Goal: Use online tool/utility: Utilize a website feature to perform a specific function

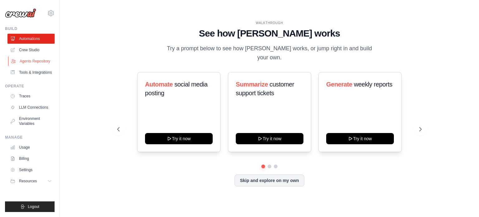
click at [28, 64] on link "Agents Repository" at bounding box center [31, 61] width 47 height 10
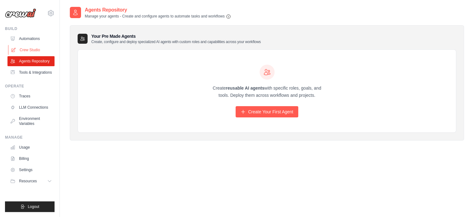
click at [20, 49] on link "Crew Studio" at bounding box center [31, 50] width 47 height 10
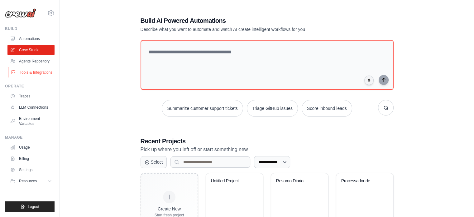
click at [27, 72] on link "Tools & Integrations" at bounding box center [31, 72] width 47 height 10
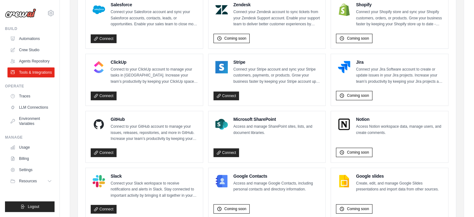
scroll to position [312, 0]
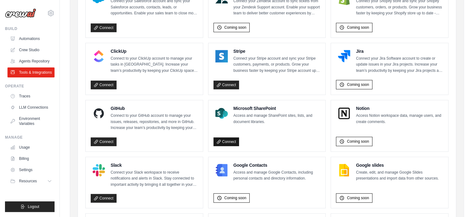
click at [238, 138] on link "Connect" at bounding box center [227, 141] width 26 height 9
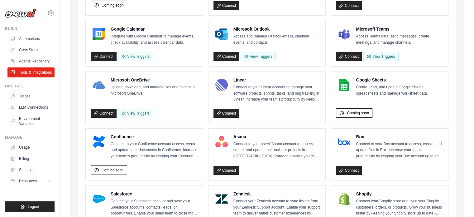
scroll to position [103, 0]
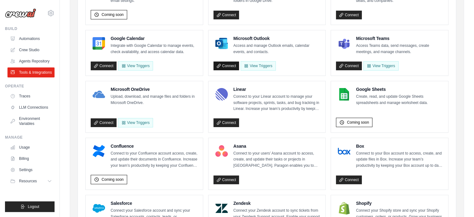
click at [232, 65] on link "Connect" at bounding box center [227, 65] width 26 height 9
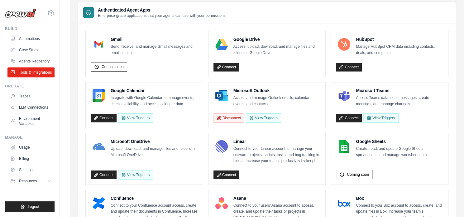
scroll to position [40, 0]
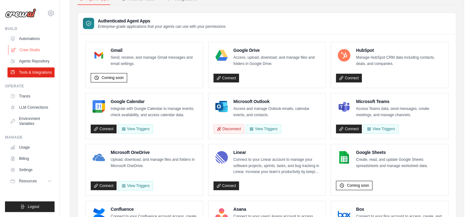
click at [26, 50] on link "Crew Studio" at bounding box center [31, 50] width 47 height 10
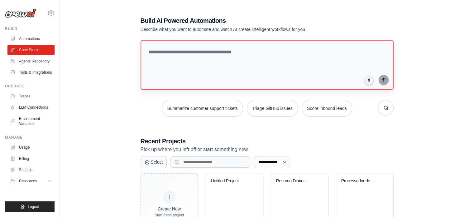
drag, startPoint x: 226, startPoint y: 40, endPoint x: 229, endPoint y: 51, distance: 11.6
click at [227, 46] on div "**********" at bounding box center [267, 125] width 268 height 239
click at [229, 52] on textarea at bounding box center [267, 65] width 256 height 51
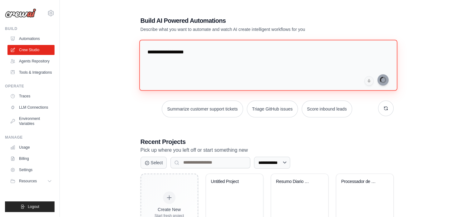
type textarea "**********"
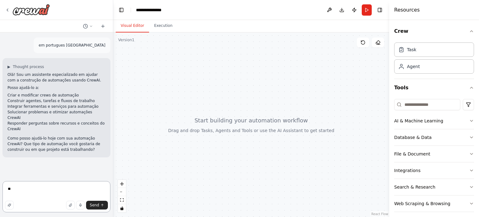
type textarea "*"
type textarea "**********"
click at [99, 207] on span "Send" at bounding box center [94, 204] width 9 height 5
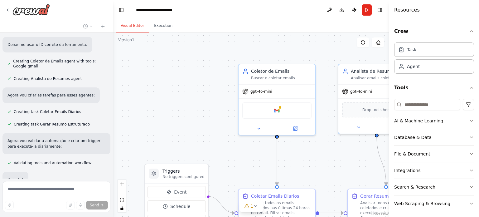
scroll to position [339, 0]
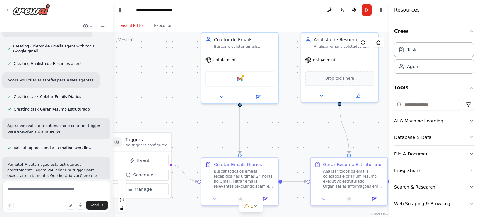
drag, startPoint x: 175, startPoint y: 98, endPoint x: 137, endPoint y: 66, distance: 48.7
click at [137, 66] on div ".deletable-edge-delete-btn { width: 20px; height: 20px; border: 0px solid #ffff…" at bounding box center [251, 124] width 276 height 184
drag, startPoint x: 40, startPoint y: 187, endPoint x: 57, endPoint y: 190, distance: 17.4
click at [41, 187] on textarea at bounding box center [56, 196] width 108 height 31
type textarea "**********"
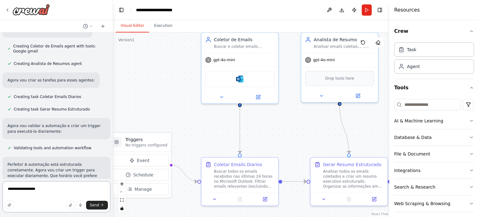
type textarea "**********"
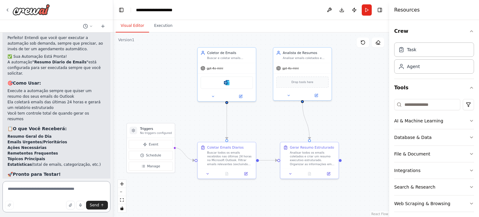
scroll to position [1294, 0]
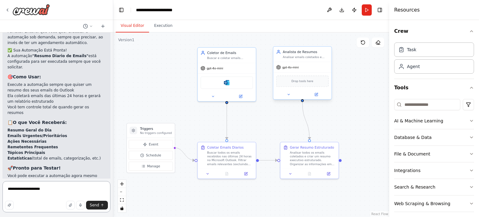
type textarea "**********"
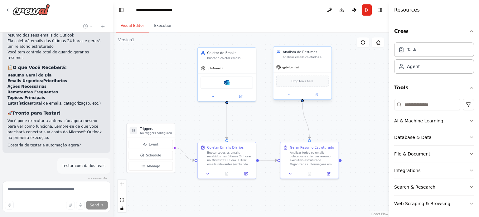
scroll to position [1399, 0]
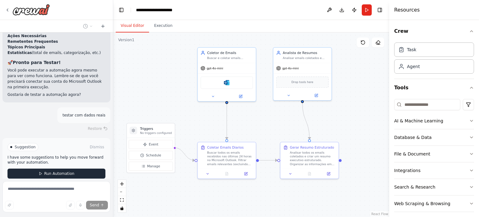
click at [44, 171] on span "Run Automation" at bounding box center [59, 173] width 30 height 5
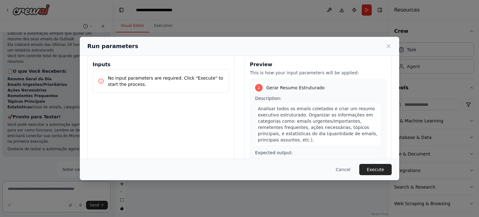
scroll to position [31, 0]
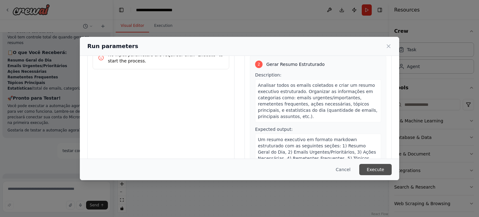
click at [382, 171] on button "Execute" at bounding box center [375, 169] width 32 height 11
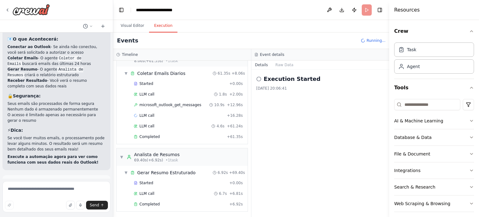
scroll to position [1558, 0]
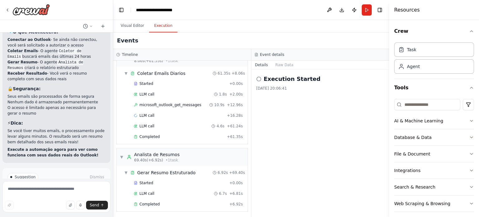
click at [36, 201] on icon at bounding box center [37, 203] width 4 height 4
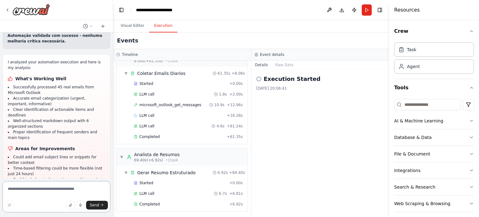
scroll to position [1808, 0]
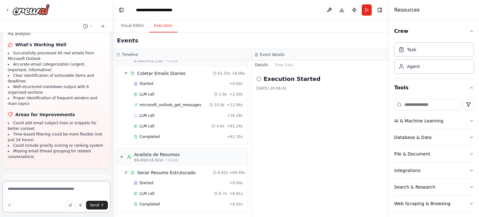
click at [24, 186] on textarea at bounding box center [56, 196] width 108 height 31
click at [102, 200] on textarea "**********" at bounding box center [56, 194] width 108 height 35
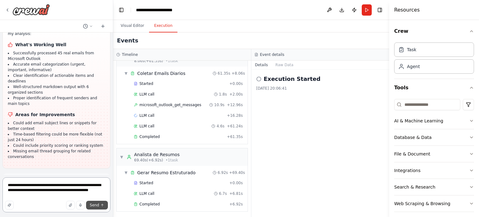
type textarea "**********"
click at [103, 203] on icon "submit" at bounding box center [102, 205] width 4 height 4
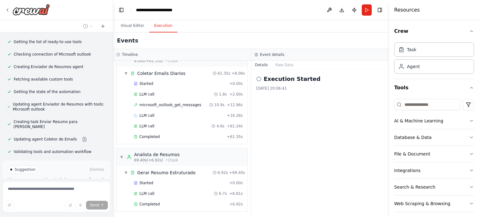
scroll to position [2096, 0]
click at [73, 190] on button "Run Automation" at bounding box center [56, 195] width 98 height 10
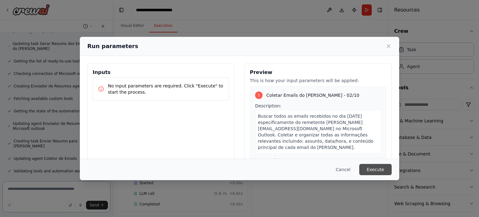
scroll to position [2082, 0]
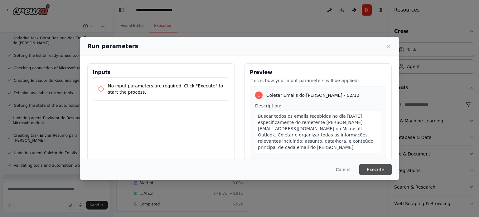
click at [381, 168] on button "Execute" at bounding box center [375, 169] width 32 height 11
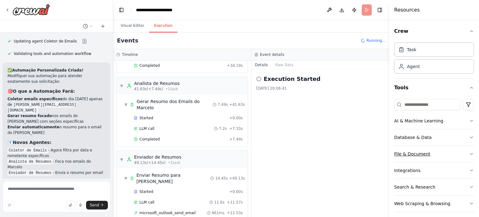
scroll to position [103, 0]
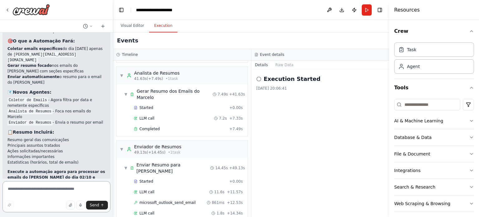
click at [43, 189] on textarea at bounding box center [56, 196] width 108 height 31
type textarea "**********"
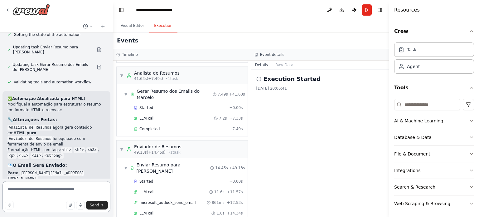
scroll to position [2520, 0]
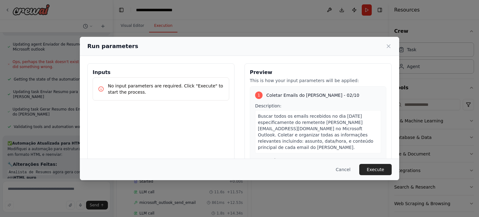
click at [375, 177] on div "Cancel Execute" at bounding box center [239, 169] width 319 height 22
click at [368, 168] on button "Execute" at bounding box center [375, 169] width 32 height 11
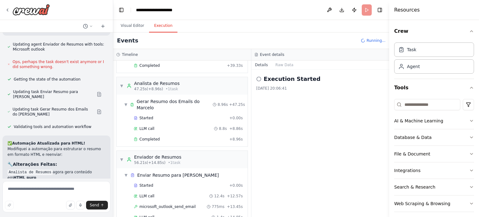
scroll to position [103, 0]
